Goal: Task Accomplishment & Management: Manage account settings

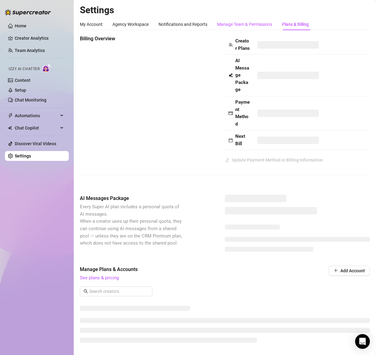
click at [228, 24] on div "Manage Team & Permissions" at bounding box center [244, 24] width 55 height 7
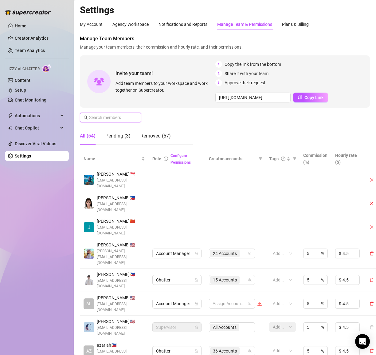
click at [100, 116] on input "text" at bounding box center [111, 117] width 44 height 7
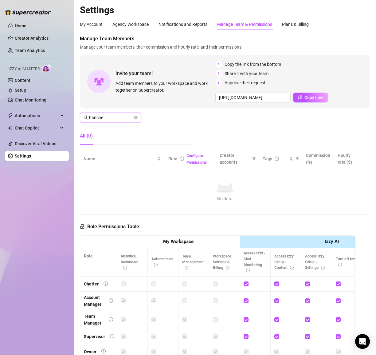
type input "hanche"
click at [103, 26] on div "My Account Agency Workspace Notifications and Reports Manage Team & Permissions…" at bounding box center [194, 24] width 229 height 12
click at [93, 25] on div "My Account" at bounding box center [91, 24] width 23 height 7
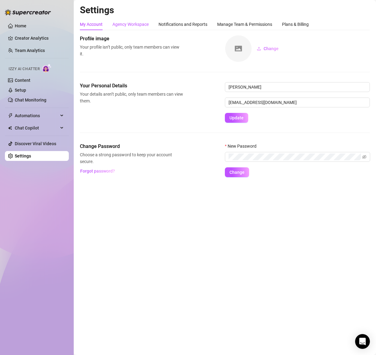
click at [125, 22] on div "Agency Workspace" at bounding box center [131, 24] width 36 height 7
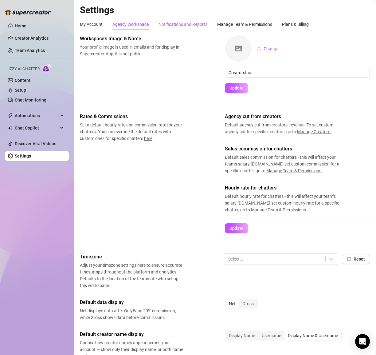
click at [188, 25] on div "Notifications and Reports" at bounding box center [183, 24] width 49 height 7
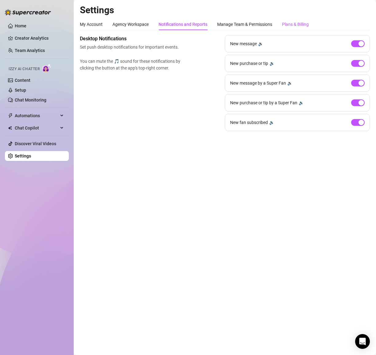
click at [303, 25] on div "Plans & Billing" at bounding box center [295, 24] width 27 height 7
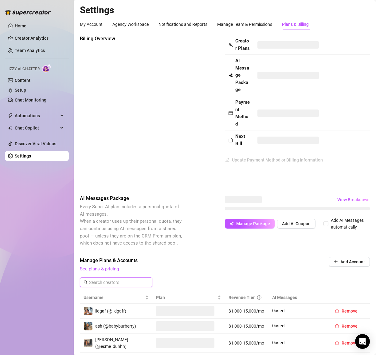
click at [111, 281] on input "text" at bounding box center [116, 282] width 55 height 7
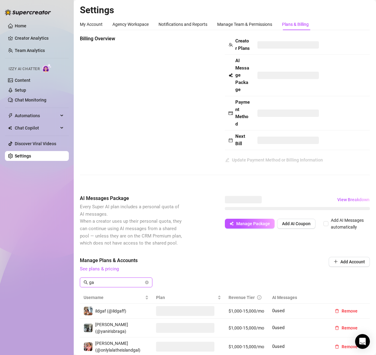
type input "g"
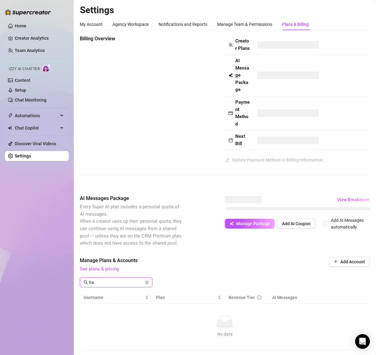
type input "h"
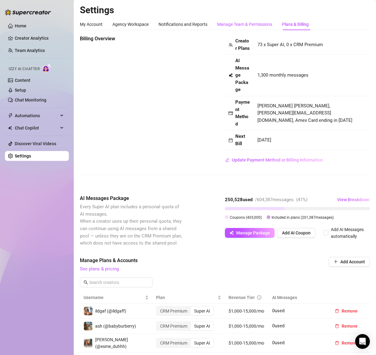
click at [240, 24] on div "Manage Team & Permissions" at bounding box center [244, 24] width 55 height 7
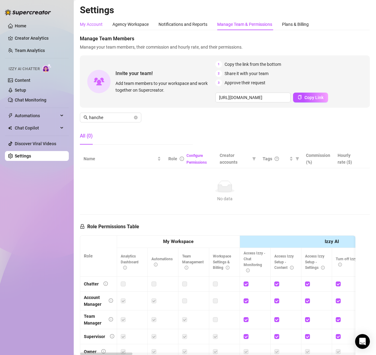
click at [91, 27] on div "My Account" at bounding box center [91, 24] width 23 height 7
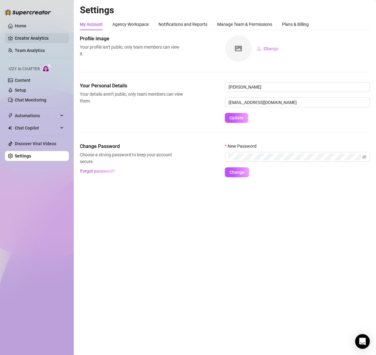
click at [31, 36] on link "Creator Analytics" at bounding box center [39, 38] width 49 height 10
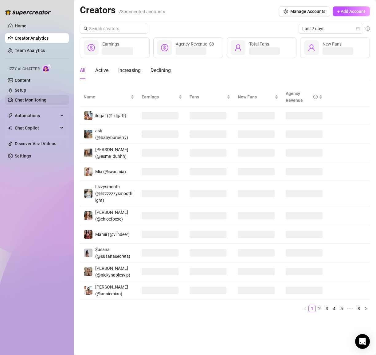
click at [35, 101] on link "Chat Monitoring" at bounding box center [31, 99] width 32 height 5
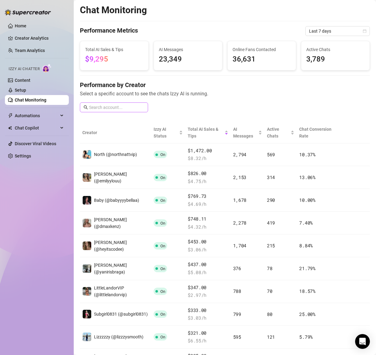
click at [110, 103] on span at bounding box center [114, 107] width 68 height 10
click at [111, 108] on input "text" at bounding box center [116, 107] width 55 height 7
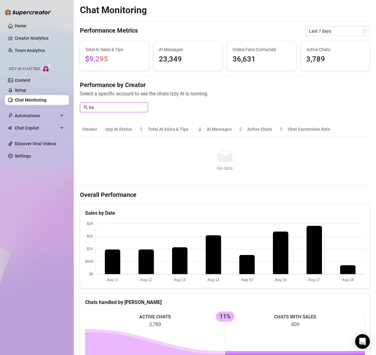
type input "h"
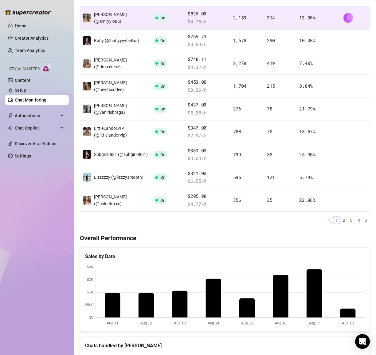
scroll to position [264, 0]
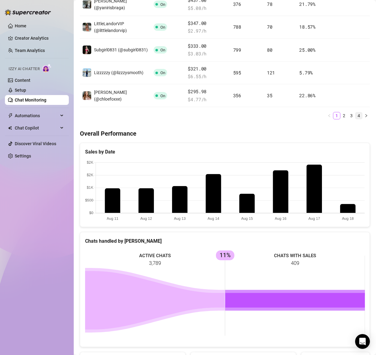
click at [359, 114] on link "4" at bounding box center [359, 115] width 7 height 7
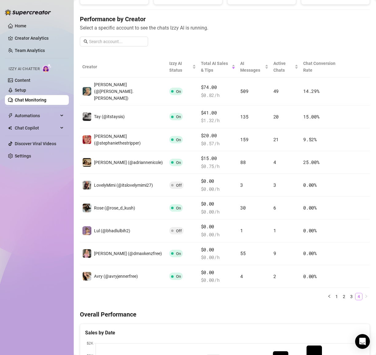
scroll to position [63, 0]
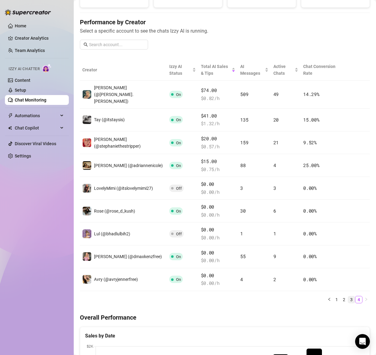
click at [351, 296] on link "3" at bounding box center [351, 299] width 7 height 7
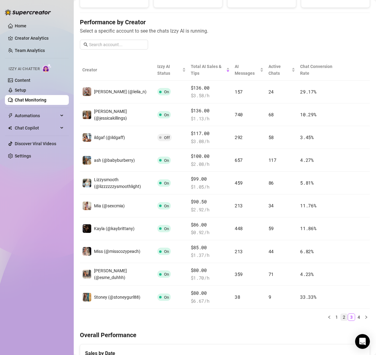
click at [344, 314] on link "2" at bounding box center [344, 317] width 7 height 7
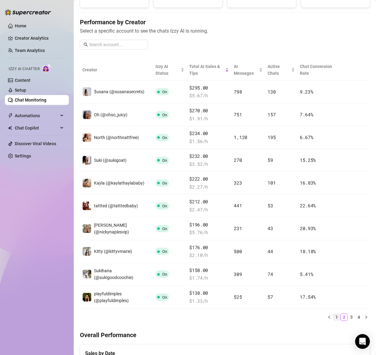
click at [338, 314] on link "1" at bounding box center [337, 317] width 7 height 7
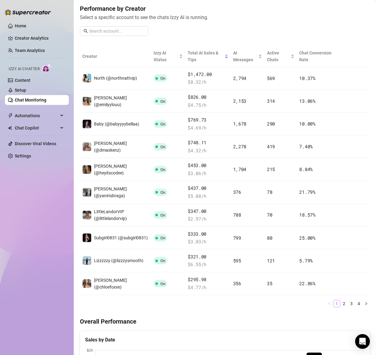
scroll to position [72, 0]
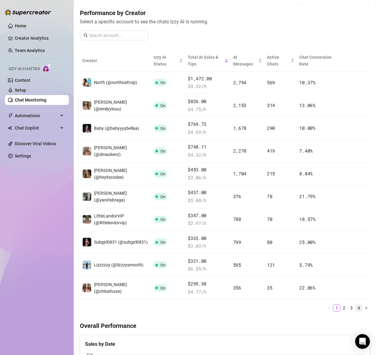
click at [358, 305] on link "4" at bounding box center [359, 307] width 7 height 7
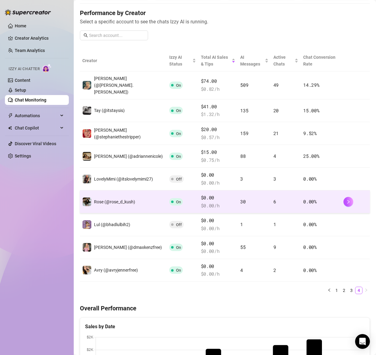
scroll to position [0, 0]
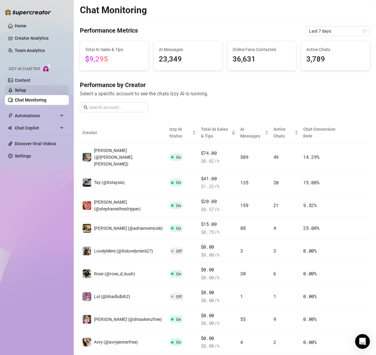
click at [26, 91] on link "Setup" at bounding box center [20, 90] width 11 height 5
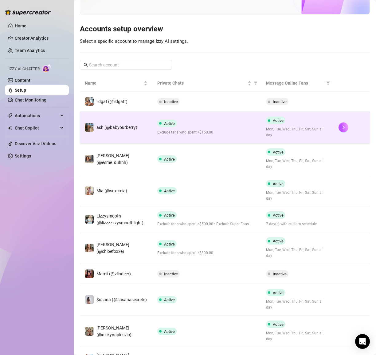
scroll to position [89, 0]
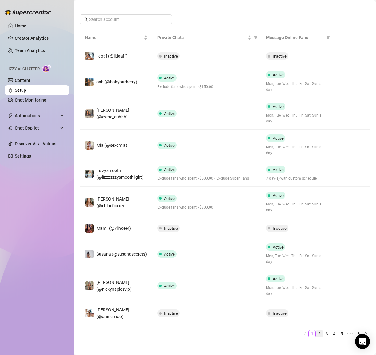
click at [320, 330] on link "2" at bounding box center [319, 333] width 7 height 7
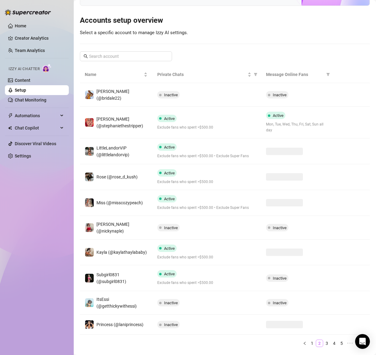
scroll to position [57, 0]
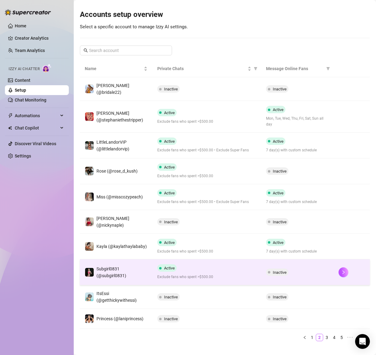
click at [288, 268] on span "Inactive" at bounding box center [277, 271] width 22 height 7
